Goal: Task Accomplishment & Management: Manage account settings

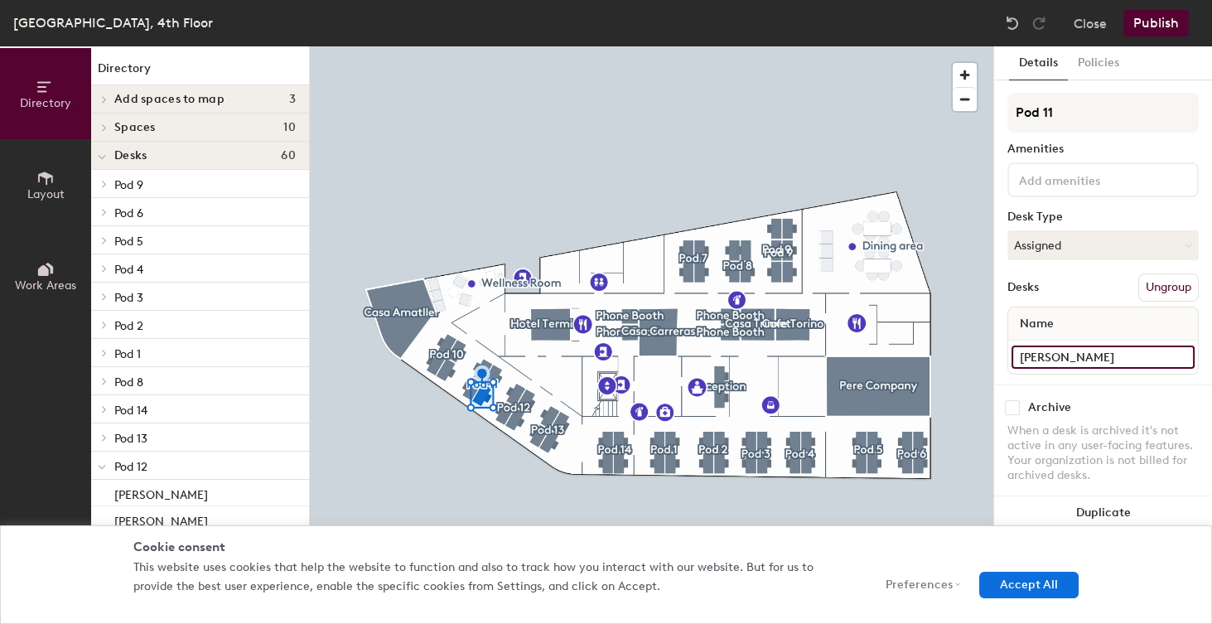
click at [1073, 358] on input "[PERSON_NAME]" at bounding box center [1103, 357] width 183 height 23
click at [1073, 357] on input "[PERSON_NAME]" at bounding box center [1103, 357] width 183 height 23
type input "Camila"
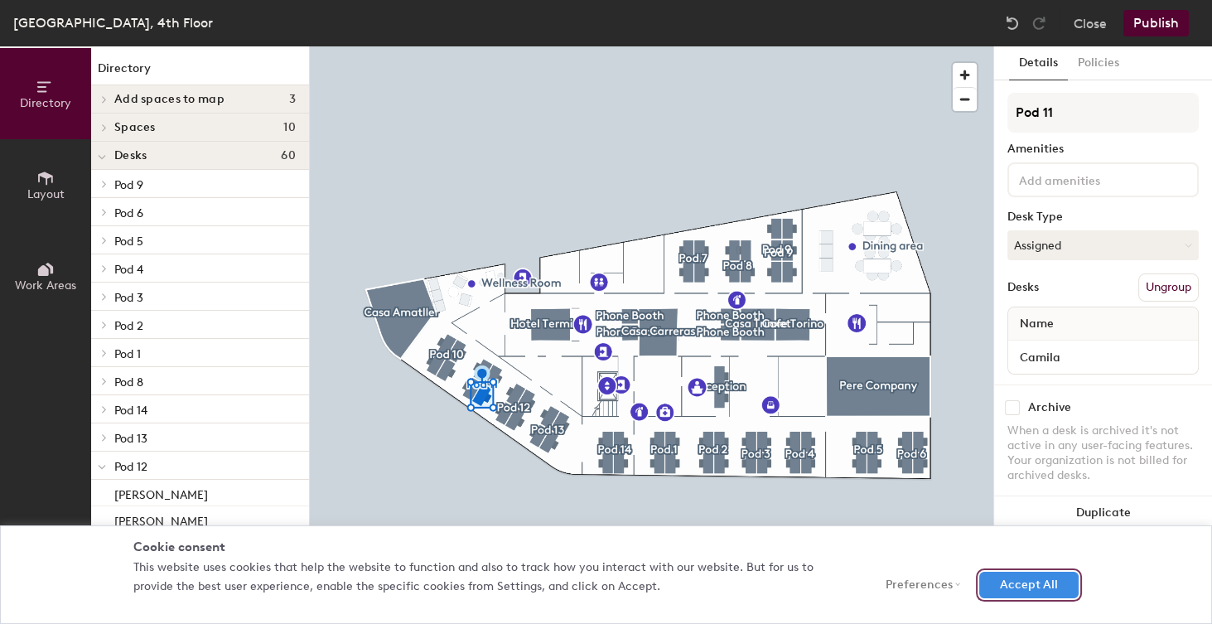
click at [1013, 589] on button "Accept All" at bounding box center [1029, 585] width 99 height 27
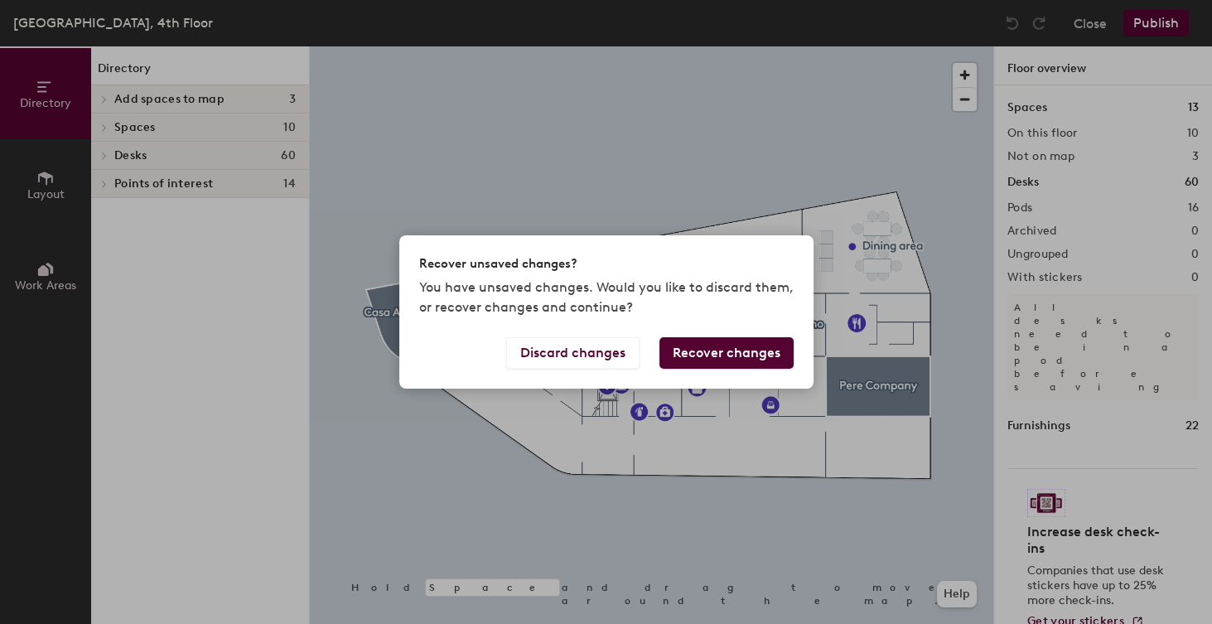
click at [714, 356] on button "Recover changes" at bounding box center [727, 352] width 134 height 31
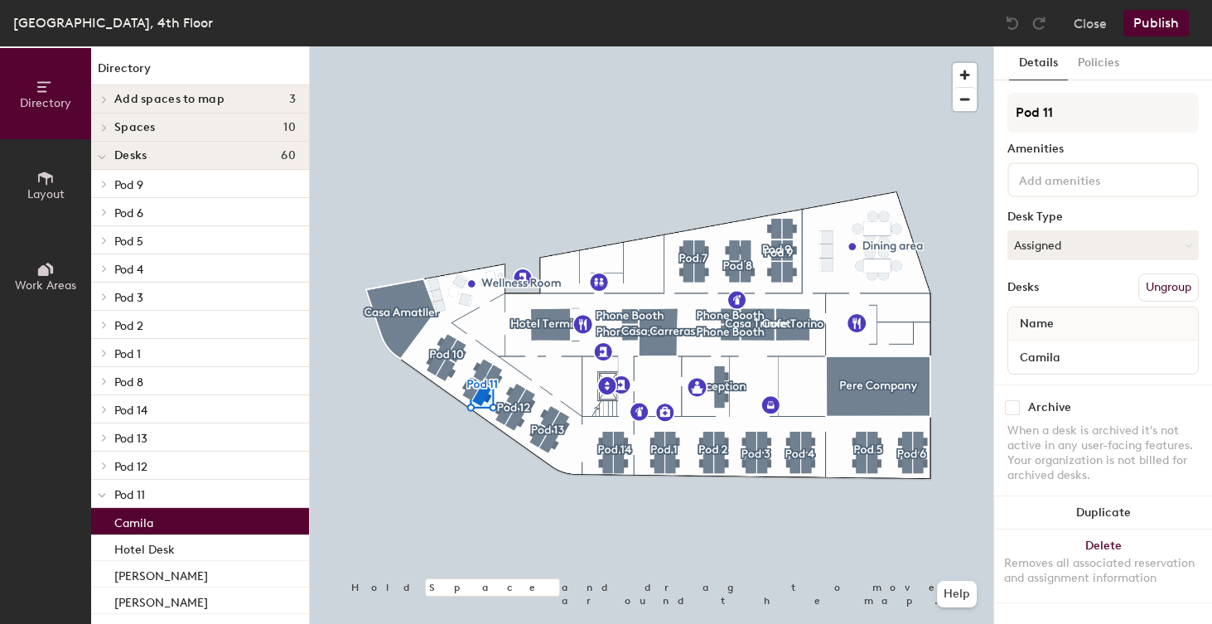
click at [1159, 25] on button "Publish" at bounding box center [1156, 23] width 65 height 27
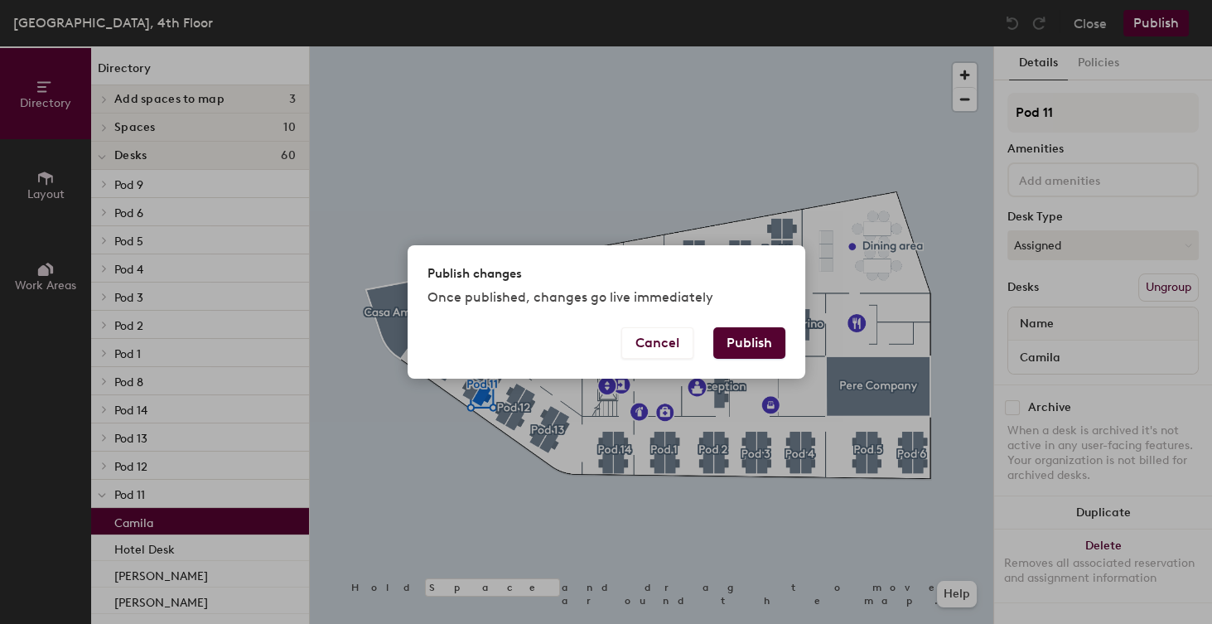
click at [752, 342] on button "Publish" at bounding box center [750, 342] width 72 height 31
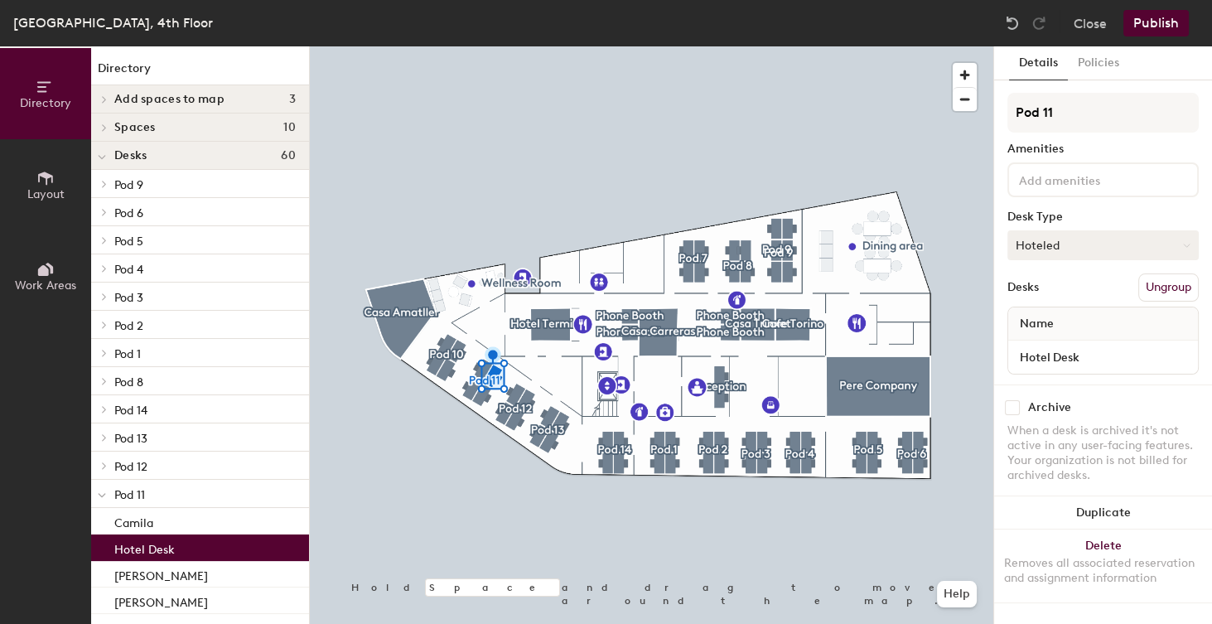
click at [1072, 246] on button "Hoteled" at bounding box center [1103, 245] width 191 height 30
click at [1052, 297] on div "Assigned" at bounding box center [1092, 296] width 166 height 25
click at [1092, 356] on input "Hotel Desk" at bounding box center [1103, 357] width 183 height 23
type input "Lasse"
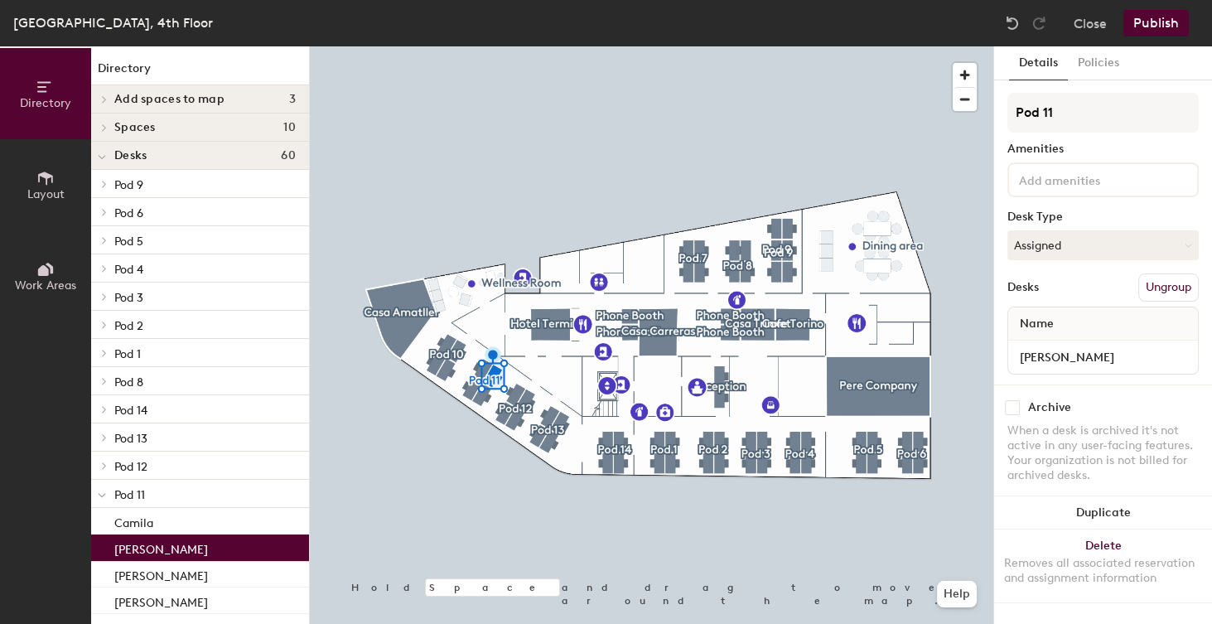
click at [1145, 25] on button "Publish" at bounding box center [1156, 23] width 65 height 27
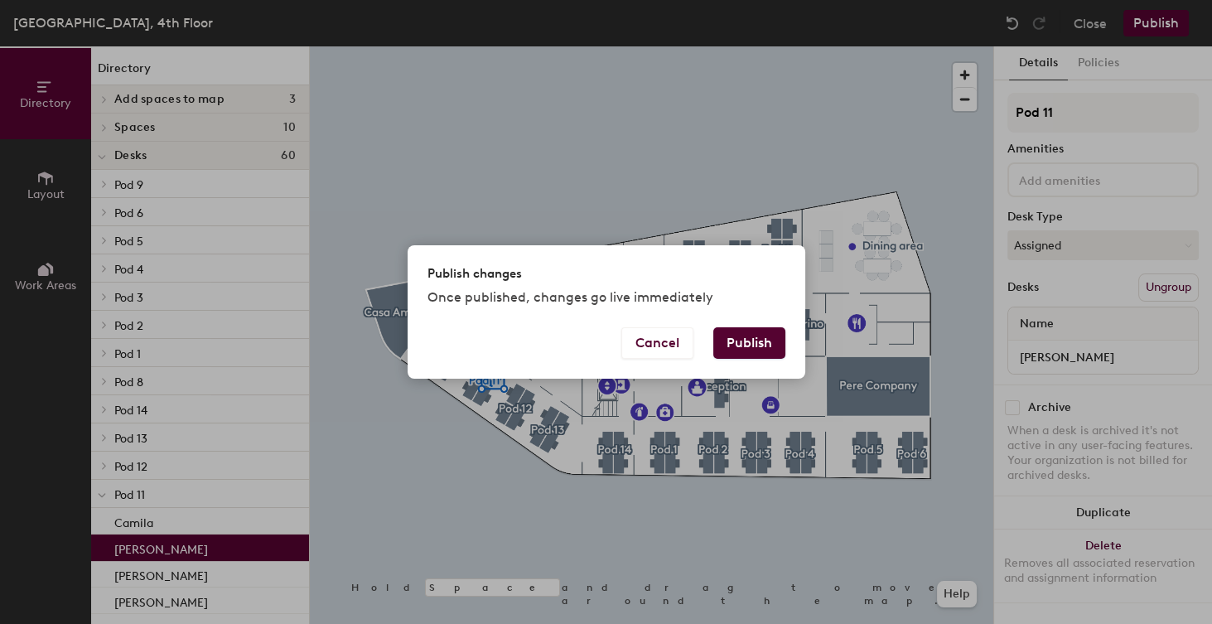
click at [765, 338] on button "Publish" at bounding box center [750, 342] width 72 height 31
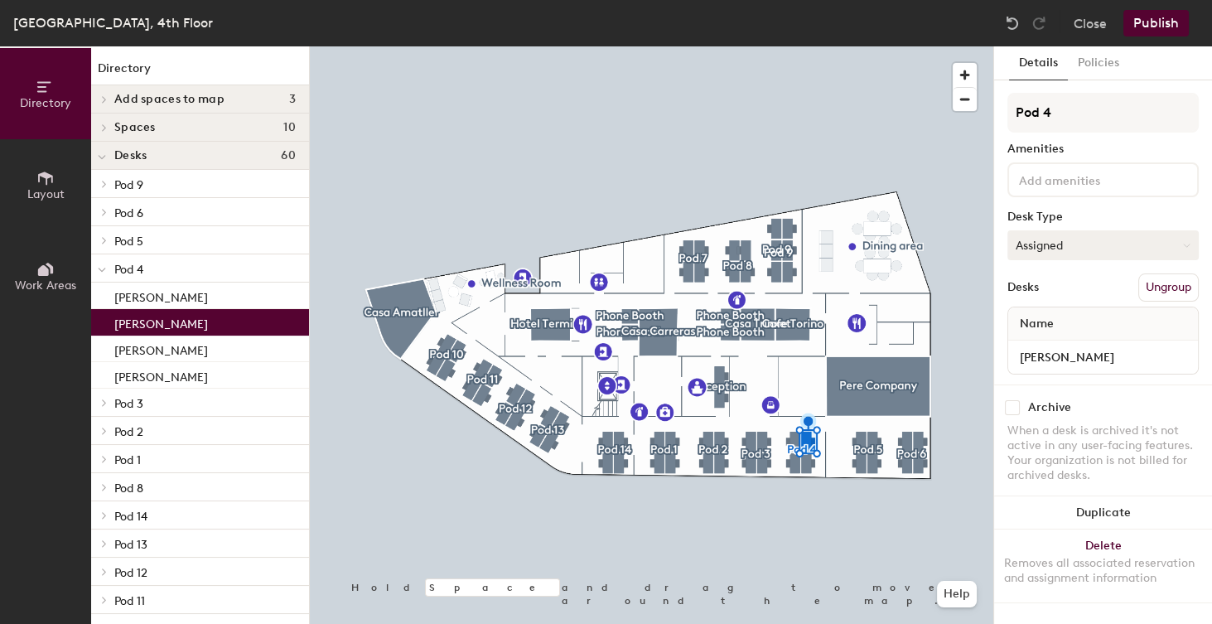
click at [1087, 245] on button "Assigned" at bounding box center [1103, 245] width 191 height 30
click at [1034, 342] on div "Hoteled" at bounding box center [1092, 346] width 166 height 25
click at [1081, 353] on input "[PERSON_NAME]" at bounding box center [1103, 357] width 183 height 23
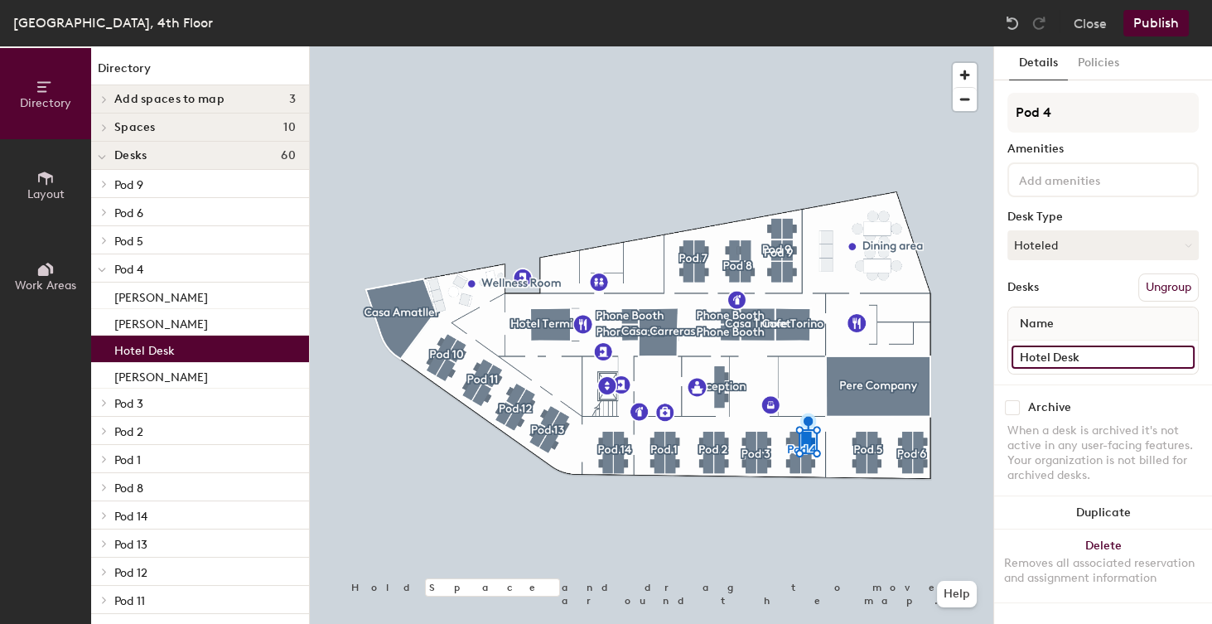
type input "Hotel Desk"
click at [1159, 28] on button "Publish" at bounding box center [1156, 23] width 65 height 27
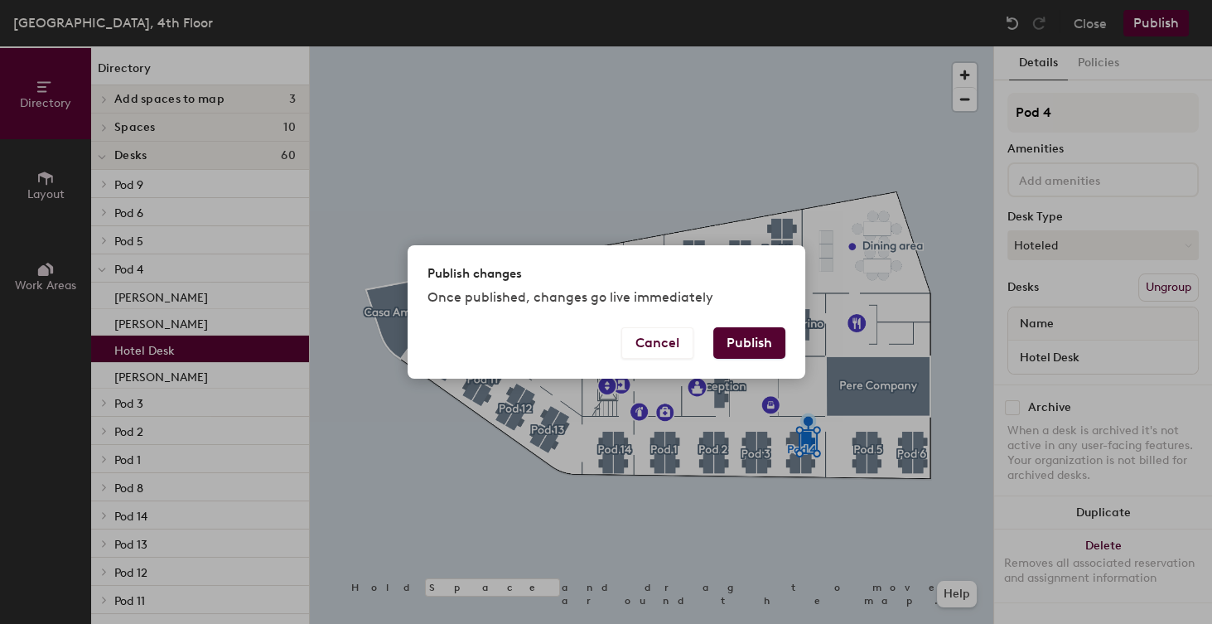
click at [750, 341] on button "Publish" at bounding box center [750, 342] width 72 height 31
